Goal: Find contact information: Find contact information

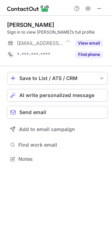
scroll to position [3, 3]
click at [93, 44] on button "View email" at bounding box center [89, 43] width 28 height 7
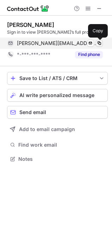
click at [101, 44] on span at bounding box center [100, 43] width 6 height 6
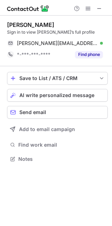
click at [27, 23] on div "Paul Saker" at bounding box center [30, 24] width 47 height 7
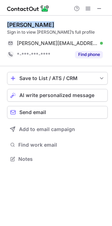
click at [27, 23] on div "Paul Saker" at bounding box center [30, 24] width 47 height 7
copy div "Paul Saker"
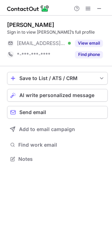
scroll to position [153, 112]
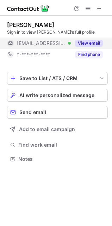
click at [90, 47] on div "View email" at bounding box center [87, 42] width 32 height 11
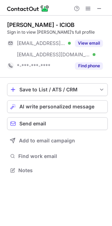
scroll to position [165, 112]
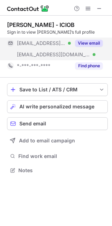
click at [60, 42] on span "***@btinternet.com" at bounding box center [41, 43] width 49 height 6
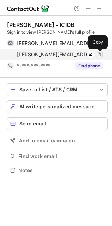
click at [98, 53] on span at bounding box center [100, 55] width 6 height 6
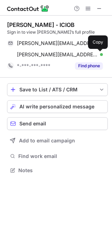
click at [35, 22] on div "Darryl Mitchard - ICIOB" at bounding box center [41, 24] width 68 height 7
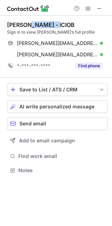
click at [35, 22] on div "Darryl Mitchard - ICIOB" at bounding box center [41, 24] width 68 height 7
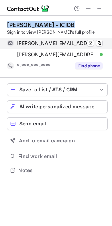
copy div "Darryl Mitchard - ICIOB"
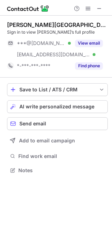
scroll to position [165, 112]
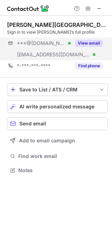
click at [71, 52] on div "***@[DOMAIN_NAME] Verified [EMAIL_ADDRESS][DOMAIN_NAME] Verified View email" at bounding box center [57, 48] width 101 height 23
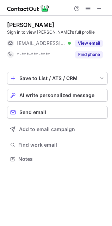
scroll to position [153, 112]
click at [64, 36] on div "[PERSON_NAME] Sign in to view [PERSON_NAME]’s full profile [EMAIL_ADDRESS][DOMA…" at bounding box center [57, 40] width 101 height 39
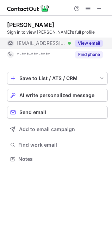
click at [70, 40] on div "***@thorntonroofing.co.uk Verified" at bounding box center [44, 43] width 54 height 6
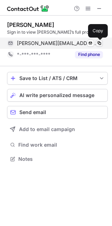
click at [100, 40] on span at bounding box center [100, 43] width 6 height 6
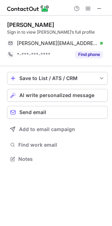
click at [39, 22] on div "Stephen Thornton" at bounding box center [30, 24] width 47 height 7
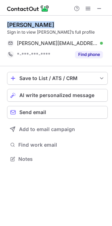
click at [39, 22] on div "Stephen Thornton" at bounding box center [30, 24] width 47 height 7
copy div "Stephen Thornton"
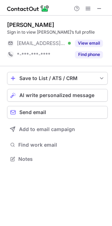
scroll to position [3, 3]
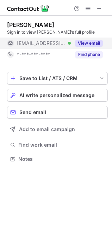
click at [76, 43] on button "View email" at bounding box center [89, 43] width 28 height 7
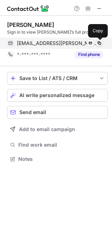
click at [99, 44] on span at bounding box center [100, 43] width 6 height 6
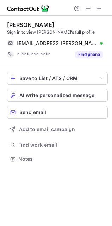
click at [28, 27] on div "Mark Hillson" at bounding box center [30, 24] width 47 height 7
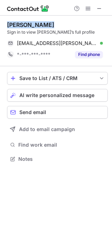
click at [28, 27] on div "Mark Hillson" at bounding box center [30, 24] width 47 height 7
copy div "Mark Hillson"
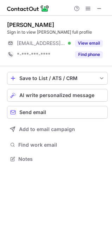
scroll to position [153, 112]
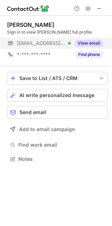
click at [86, 44] on button "View email" at bounding box center [89, 43] width 28 height 7
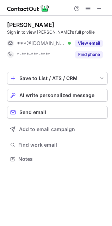
scroll to position [153, 112]
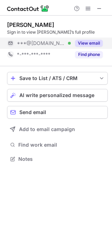
click at [81, 39] on div "View email" at bounding box center [87, 42] width 32 height 11
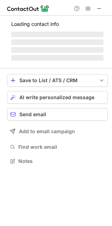
scroll to position [3, 3]
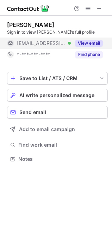
click at [83, 40] on button "View email" at bounding box center [89, 43] width 28 height 7
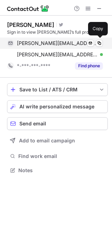
scroll to position [165, 112]
click at [99, 40] on span at bounding box center [100, 43] width 6 height 6
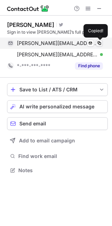
click at [99, 40] on span at bounding box center [100, 43] width 6 height 6
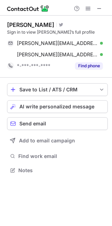
click at [30, 26] on div "Robert Hansford" at bounding box center [30, 24] width 47 height 7
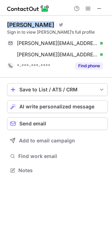
click at [30, 26] on div "Robert Hansford" at bounding box center [30, 24] width 47 height 7
copy div "Robert Hansford"
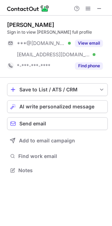
scroll to position [165, 112]
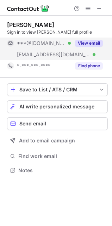
click at [79, 47] on div "View email" at bounding box center [87, 42] width 32 height 11
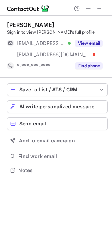
scroll to position [165, 112]
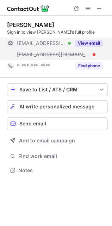
click at [91, 46] on button "View email" at bounding box center [89, 43] width 28 height 7
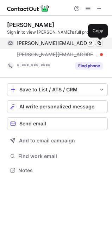
click at [100, 42] on span at bounding box center [100, 43] width 6 height 6
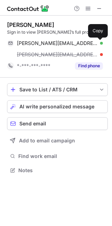
click at [35, 29] on div "Paul Hadden Sign in to view Paul’s full profile" at bounding box center [57, 28] width 101 height 14
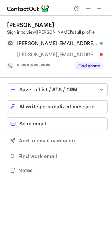
click at [35, 29] on div "Paul Hadden Sign in to view Paul’s full profile" at bounding box center [57, 28] width 101 height 14
click at [34, 29] on div "Paul Hadden Sign in to view Paul’s full profile" at bounding box center [57, 28] width 101 height 14
click at [22, 27] on div "Paul Hadden" at bounding box center [30, 24] width 47 height 7
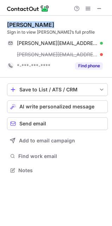
click at [22, 27] on div "Paul Hadden" at bounding box center [30, 24] width 47 height 7
copy div "Paul Hadden"
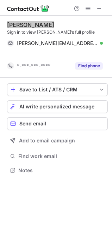
scroll to position [153, 112]
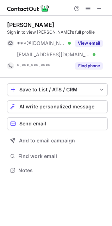
scroll to position [165, 112]
click at [43, 31] on div "Sign in to view Anthony’s full profile" at bounding box center [57, 32] width 101 height 6
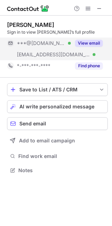
click at [46, 45] on span "***@hotmail.co.uk" at bounding box center [41, 43] width 49 height 6
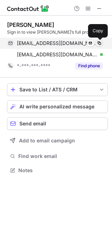
click at [102, 40] on button at bounding box center [99, 43] width 7 height 7
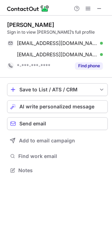
click at [35, 20] on div "Anthony Matthews Sign in to view Anthony’s full profile anthony_j_matthews1985@…" at bounding box center [57, 47] width 101 height 62
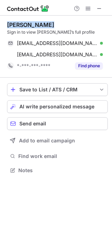
click at [35, 20] on div "Anthony Matthews Sign in to view Anthony’s full profile anthony_j_matthews1985@…" at bounding box center [57, 47] width 101 height 62
copy div "Anthony Matthews"
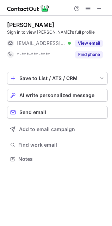
scroll to position [153, 112]
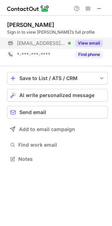
drag, startPoint x: 62, startPoint y: 48, endPoint x: 98, endPoint y: 42, distance: 36.6
click at [62, 47] on div "[EMAIL_ADDRESS][DOMAIN_NAME] Verified" at bounding box center [39, 42] width 64 height 11
click at [71, 42] on div "[EMAIL_ADDRESS][DOMAIN_NAME] Verified" at bounding box center [44, 43] width 54 height 6
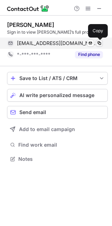
click at [99, 42] on span at bounding box center [100, 43] width 6 height 6
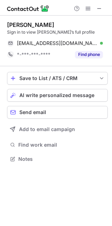
click at [27, 20] on div "Paul Hadden Sign in to view Paul’s full profile hadden626@btinternet.com Verifi…" at bounding box center [57, 41] width 101 height 51
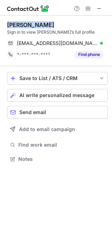
click at [27, 20] on div "Paul Hadden Sign in to view Paul’s full profile hadden626@btinternet.com Verifi…" at bounding box center [57, 41] width 101 height 51
copy div "Paul Hadden"
drag, startPoint x: 7, startPoint y: 28, endPoint x: 1, endPoint y: 145, distance: 116.9
click at [1, 144] on div "Paul Hadden Sign in to view Paul’s full profile hadden626@btinternet.com Verifi…" at bounding box center [56, 93] width 112 height 154
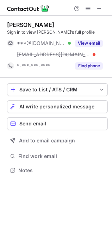
scroll to position [165, 112]
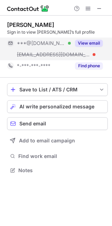
click at [78, 41] on button "View email" at bounding box center [89, 43] width 28 height 7
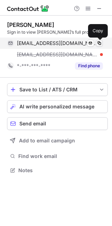
click at [100, 43] on span at bounding box center [100, 43] width 6 height 6
click at [101, 43] on span at bounding box center [100, 43] width 6 height 6
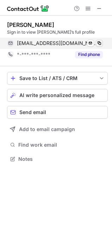
scroll to position [153, 112]
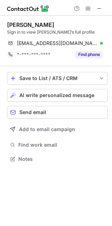
click at [37, 25] on div "Alastair Steele" at bounding box center [30, 24] width 47 height 7
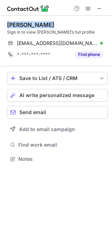
click at [37, 25] on div "Alastair Steele" at bounding box center [30, 24] width 47 height 7
copy div "Alastair Steele"
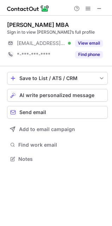
scroll to position [153, 112]
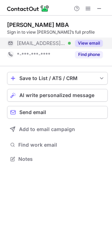
click at [52, 45] on div "***@ic24.net Verified" at bounding box center [44, 43] width 54 height 6
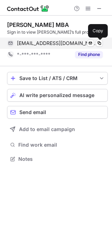
click at [103, 41] on div "markwaterhouse@ic24.net Verified Send email Copy" at bounding box center [55, 42] width 96 height 11
click at [102, 43] on span at bounding box center [100, 43] width 6 height 6
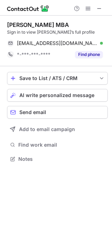
click at [31, 23] on div "Mark Waterhouse MBA" at bounding box center [38, 24] width 62 height 7
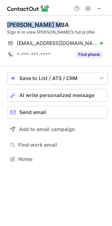
drag, startPoint x: 31, startPoint y: 23, endPoint x: 7, endPoint y: 24, distance: 23.4
click at [7, 24] on div "Mark Waterhouse MBA" at bounding box center [38, 24] width 62 height 7
copy div "Mark Waterhouse"
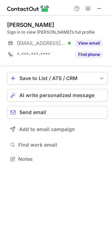
scroll to position [3, 3]
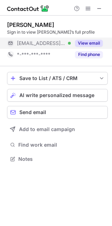
drag, startPoint x: 0, startPoint y: 0, endPoint x: 80, endPoint y: 41, distance: 90.0
click at [80, 41] on button "View email" at bounding box center [89, 43] width 28 height 7
click at [93, 44] on button "View email" at bounding box center [89, 43] width 28 height 7
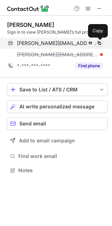
click at [101, 41] on span at bounding box center [100, 43] width 6 height 6
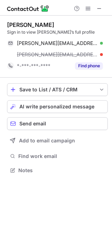
click at [15, 22] on div "Neil J." at bounding box center [30, 24] width 47 height 7
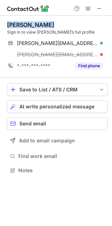
click at [15, 22] on div "Neil J." at bounding box center [30, 24] width 47 height 7
copy div "Neil J."
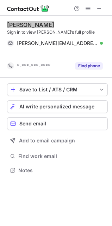
scroll to position [153, 112]
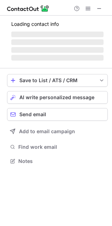
scroll to position [3, 3]
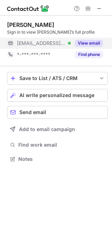
click at [92, 41] on button "View email" at bounding box center [89, 43] width 28 height 7
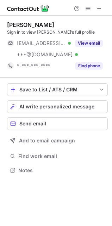
scroll to position [165, 112]
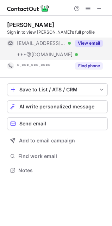
click at [93, 40] on button "View email" at bounding box center [89, 43] width 28 height 7
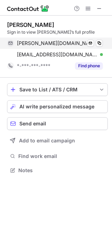
click at [103, 41] on div "david.norton@aesfinance.com Verified Send email Copy" at bounding box center [55, 42] width 96 height 11
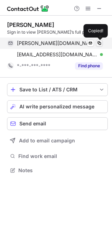
click at [100, 42] on span at bounding box center [100, 43] width 6 height 6
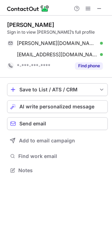
click at [21, 27] on div "David Norton" at bounding box center [30, 24] width 47 height 7
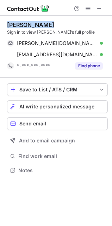
click at [21, 27] on div "David Norton" at bounding box center [30, 24] width 47 height 7
copy div "David Norton"
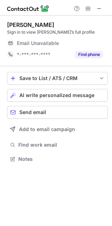
scroll to position [3, 3]
click at [88, 46] on div "Email Unavailable" at bounding box center [60, 42] width 86 height 11
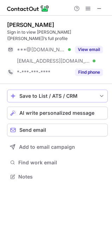
scroll to position [165, 112]
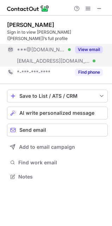
click at [93, 49] on div "***@[DOMAIN_NAME] Verified [EMAIL_ADDRESS][DOMAIN_NAME] Verified View email" at bounding box center [57, 55] width 101 height 23
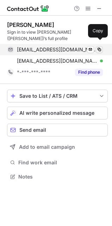
click at [100, 47] on span at bounding box center [100, 50] width 6 height 6
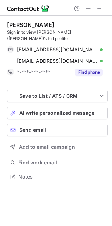
click at [33, 25] on div "John Thomas VanLandingham" at bounding box center [30, 24] width 47 height 7
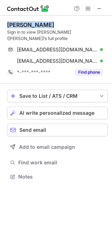
click at [33, 25] on div "John Thomas VanLandingham" at bounding box center [30, 24] width 47 height 7
copy div "John Thomas VanLandingham"
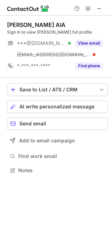
scroll to position [165, 112]
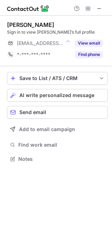
scroll to position [3, 3]
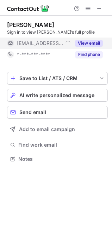
click at [88, 44] on button "View email" at bounding box center [89, 43] width 28 height 7
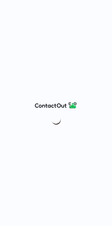
click at [72, 33] on div at bounding box center [56, 113] width 112 height 226
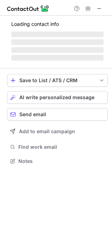
scroll to position [4, 3]
click at [97, 33] on span "‌" at bounding box center [57, 34] width 93 height 6
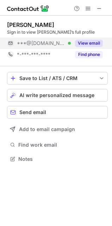
scroll to position [3, 3]
click at [96, 44] on button "View email" at bounding box center [89, 43] width 28 height 7
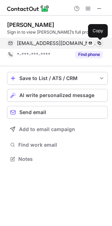
click at [97, 41] on span at bounding box center [100, 43] width 6 height 6
click at [97, 42] on span at bounding box center [100, 43] width 6 height 6
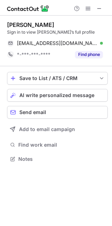
click at [27, 19] on div "David Norton Sign in to view David’s full profile dynorton3@gmail.com Verified …" at bounding box center [57, 41] width 101 height 51
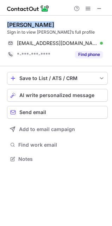
click at [27, 19] on div "David Norton Sign in to view David’s full profile dynorton3@gmail.com Verified …" at bounding box center [57, 41] width 101 height 51
copy div "[PERSON_NAME]"
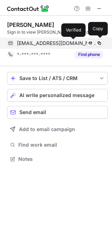
click at [100, 42] on div at bounding box center [101, 43] width 3 height 3
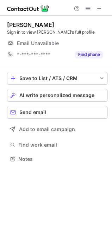
scroll to position [3, 3]
click at [90, 44] on div "Email Unavailable" at bounding box center [60, 42] width 86 height 11
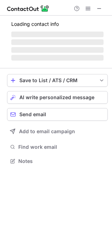
scroll to position [3, 3]
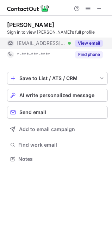
click at [97, 42] on button "View email" at bounding box center [89, 43] width 28 height 7
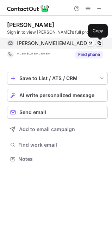
click at [101, 42] on span at bounding box center [100, 43] width 6 height 6
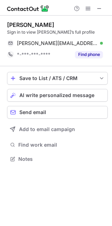
click at [28, 25] on div "David Norton" at bounding box center [30, 24] width 47 height 7
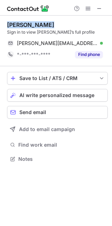
click at [28, 25] on div "David Norton" at bounding box center [30, 24] width 47 height 7
copy div "David Norton"
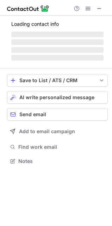
scroll to position [165, 112]
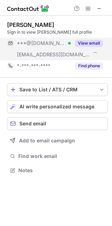
click at [87, 43] on button "View email" at bounding box center [89, 43] width 28 height 7
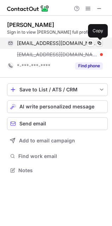
click at [101, 43] on span at bounding box center [100, 43] width 6 height 6
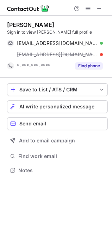
click at [27, 24] on div "Robb Billups" at bounding box center [30, 24] width 47 height 7
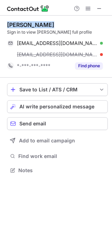
click at [27, 24] on div "Robb Billups" at bounding box center [30, 24] width 47 height 7
copy div "Robb Billups"
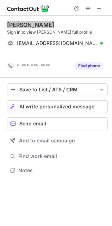
scroll to position [153, 112]
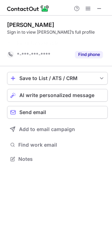
scroll to position [142, 112]
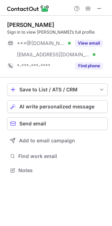
scroll to position [165, 112]
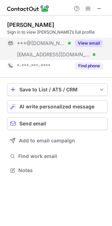
click at [94, 47] on div "View email" at bounding box center [87, 42] width 32 height 11
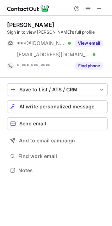
scroll to position [165, 112]
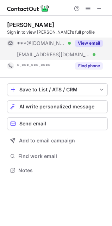
click at [63, 46] on div "***@[DOMAIN_NAME] Verified" at bounding box center [44, 43] width 54 height 6
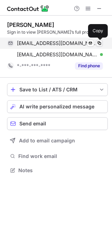
click at [101, 42] on span at bounding box center [100, 43] width 6 height 6
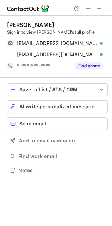
click at [27, 21] on div "Joe Borges" at bounding box center [30, 24] width 47 height 7
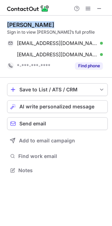
drag, startPoint x: 27, startPoint y: 21, endPoint x: 0, endPoint y: 37, distance: 31.1
click at [27, 22] on div "Joe Borges" at bounding box center [30, 24] width 47 height 7
copy div "Joe Borges"
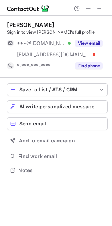
scroll to position [165, 112]
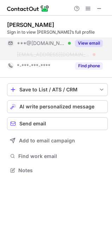
click at [80, 48] on div "View email" at bounding box center [87, 42] width 32 height 11
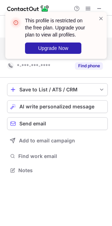
scroll to position [153, 112]
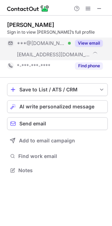
scroll to position [165, 112]
click at [87, 45] on button "View email" at bounding box center [89, 43] width 28 height 7
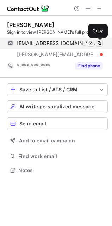
click at [100, 41] on span at bounding box center [100, 43] width 6 height 6
click at [100, 42] on span at bounding box center [100, 43] width 6 height 6
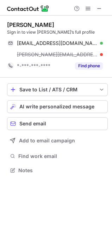
click at [24, 25] on div "[PERSON_NAME]" at bounding box center [30, 24] width 47 height 7
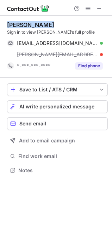
click at [24, 25] on div "[PERSON_NAME]" at bounding box center [30, 24] width 47 height 7
copy div "[PERSON_NAME]"
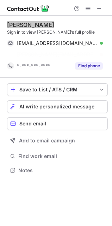
scroll to position [153, 112]
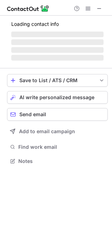
scroll to position [3, 3]
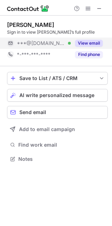
click at [82, 46] on button "View email" at bounding box center [89, 43] width 28 height 7
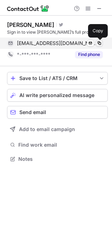
click at [99, 43] on span at bounding box center [100, 43] width 6 height 6
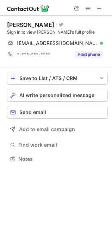
click at [31, 26] on div "Mike Williams" at bounding box center [30, 24] width 47 height 7
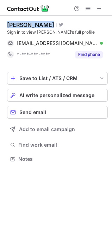
click at [31, 26] on div "Mike Williams" at bounding box center [30, 24] width 47 height 7
copy div "Mike Williams"
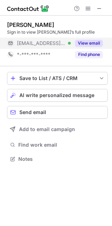
scroll to position [3, 3]
click at [89, 40] on button "View email" at bounding box center [89, 43] width 28 height 7
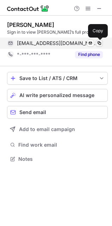
click at [102, 41] on span at bounding box center [100, 43] width 6 height 6
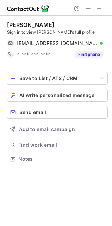
click at [23, 21] on div "jim webster Sign in to view jim’s full profile jwebster@hartfordtoyota.com Veri…" at bounding box center [57, 41] width 101 height 51
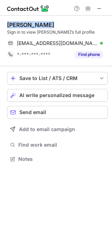
drag, startPoint x: 23, startPoint y: 21, endPoint x: 4, endPoint y: 35, distance: 24.0
click at [23, 21] on div "jim webster Sign in to view jim’s full profile jwebster@hartfordtoyota.com Veri…" at bounding box center [57, 41] width 101 height 51
copy div "jim webster"
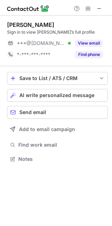
scroll to position [153, 112]
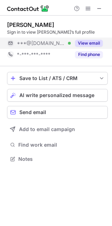
click at [88, 43] on button "View email" at bounding box center [89, 43] width 28 height 7
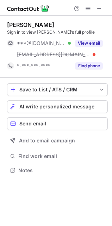
scroll to position [165, 112]
click at [80, 34] on div "Sign in to view [PERSON_NAME]’s full profile" at bounding box center [57, 32] width 101 height 6
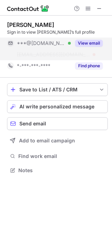
click at [88, 44] on button "View email" at bounding box center [89, 43] width 28 height 7
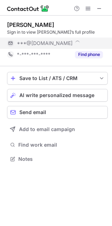
scroll to position [153, 112]
